Goal: Transaction & Acquisition: Purchase product/service

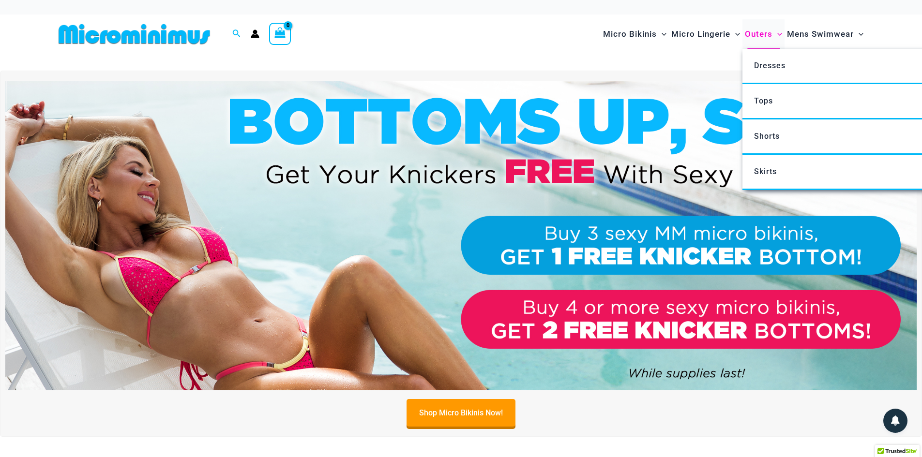
click at [756, 33] on span "Outers" at bounding box center [759, 34] width 28 height 25
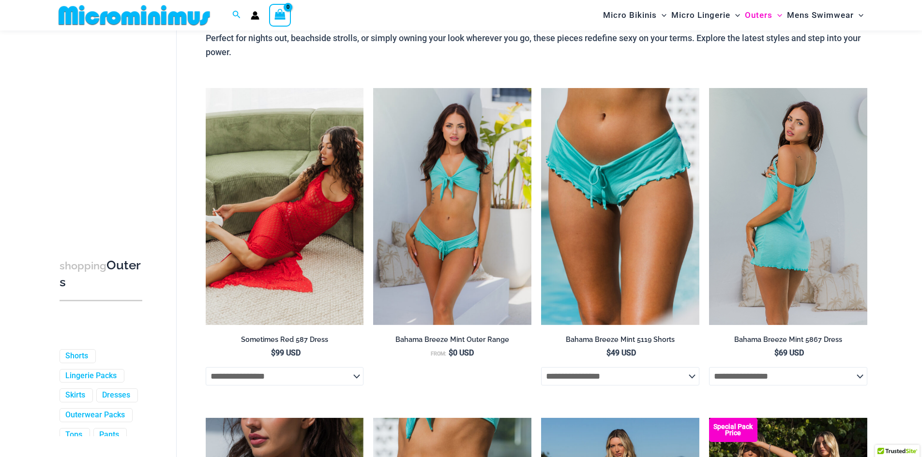
scroll to position [93, 0]
click at [823, 375] on select "**********" at bounding box center [788, 376] width 158 height 18
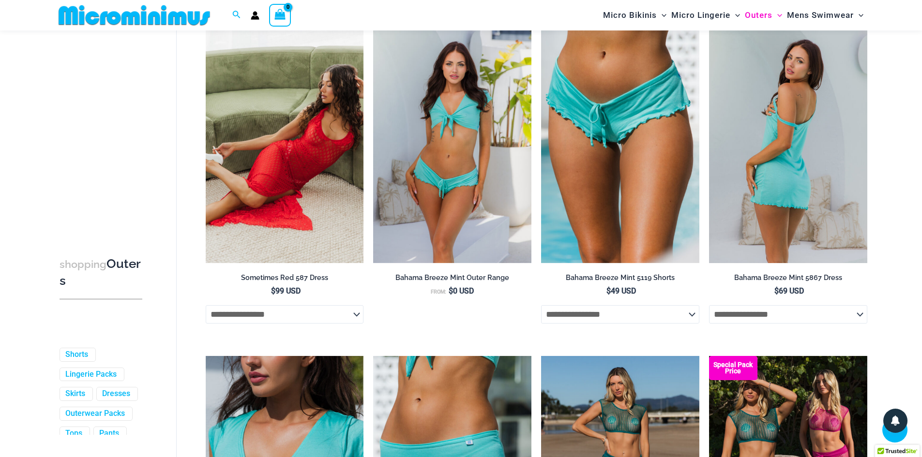
scroll to position [153, 0]
